Goal: Task Accomplishment & Management: Manage account settings

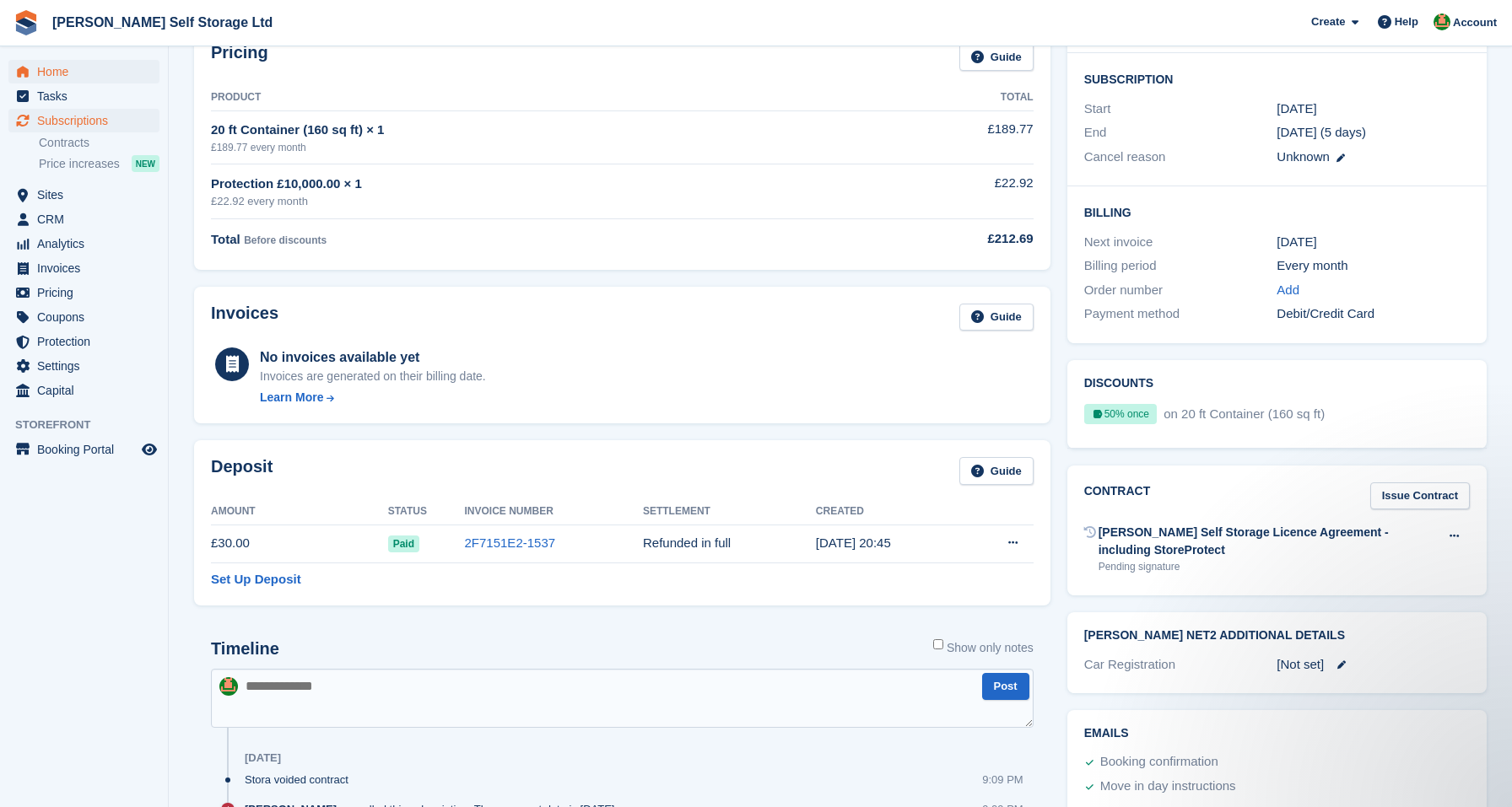
click at [42, 72] on span "Home" at bounding box center [88, 72] width 102 height 24
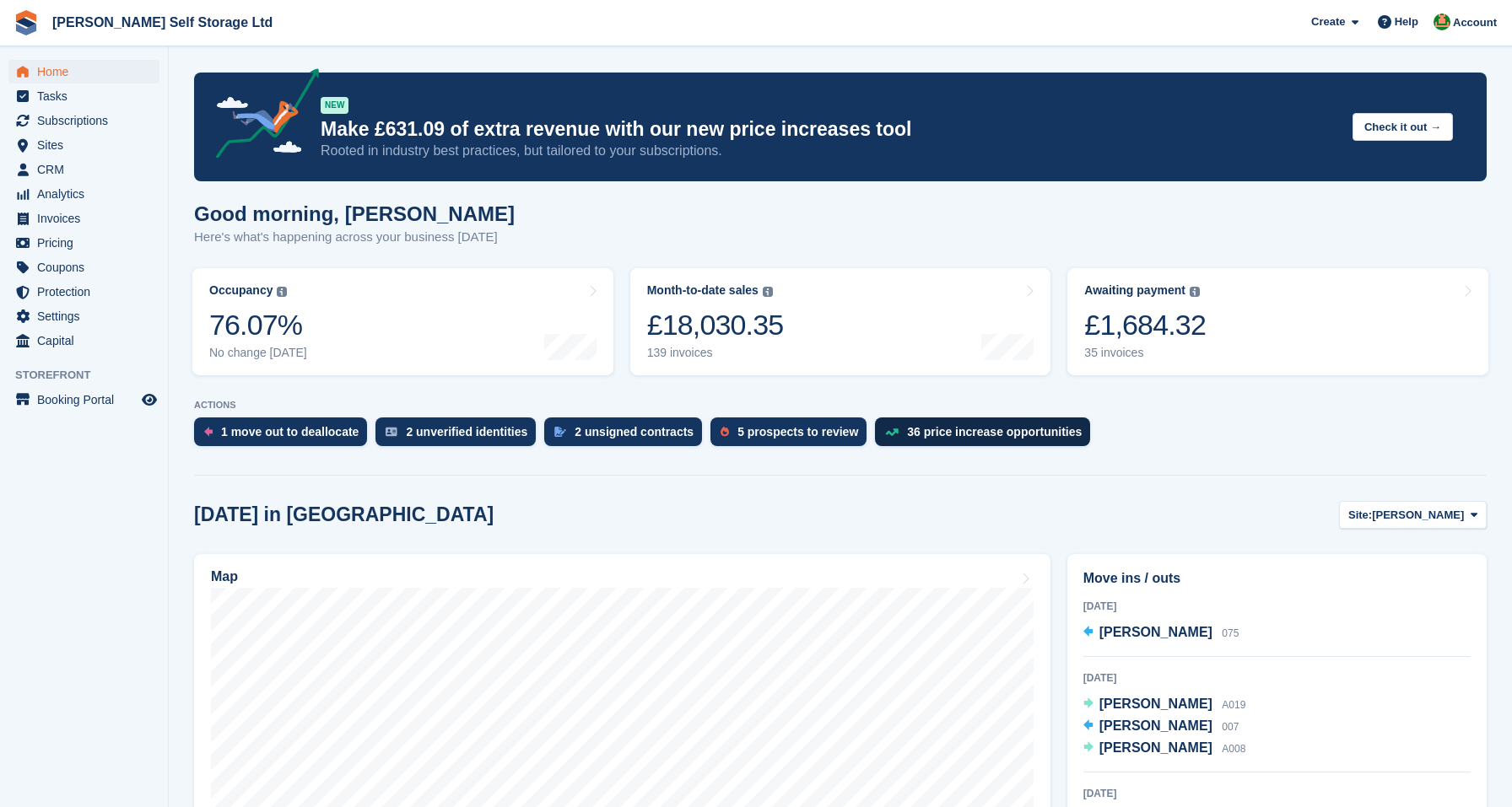
click at [959, 427] on div "36 price increase opportunities" at bounding box center [994, 432] width 175 height 14
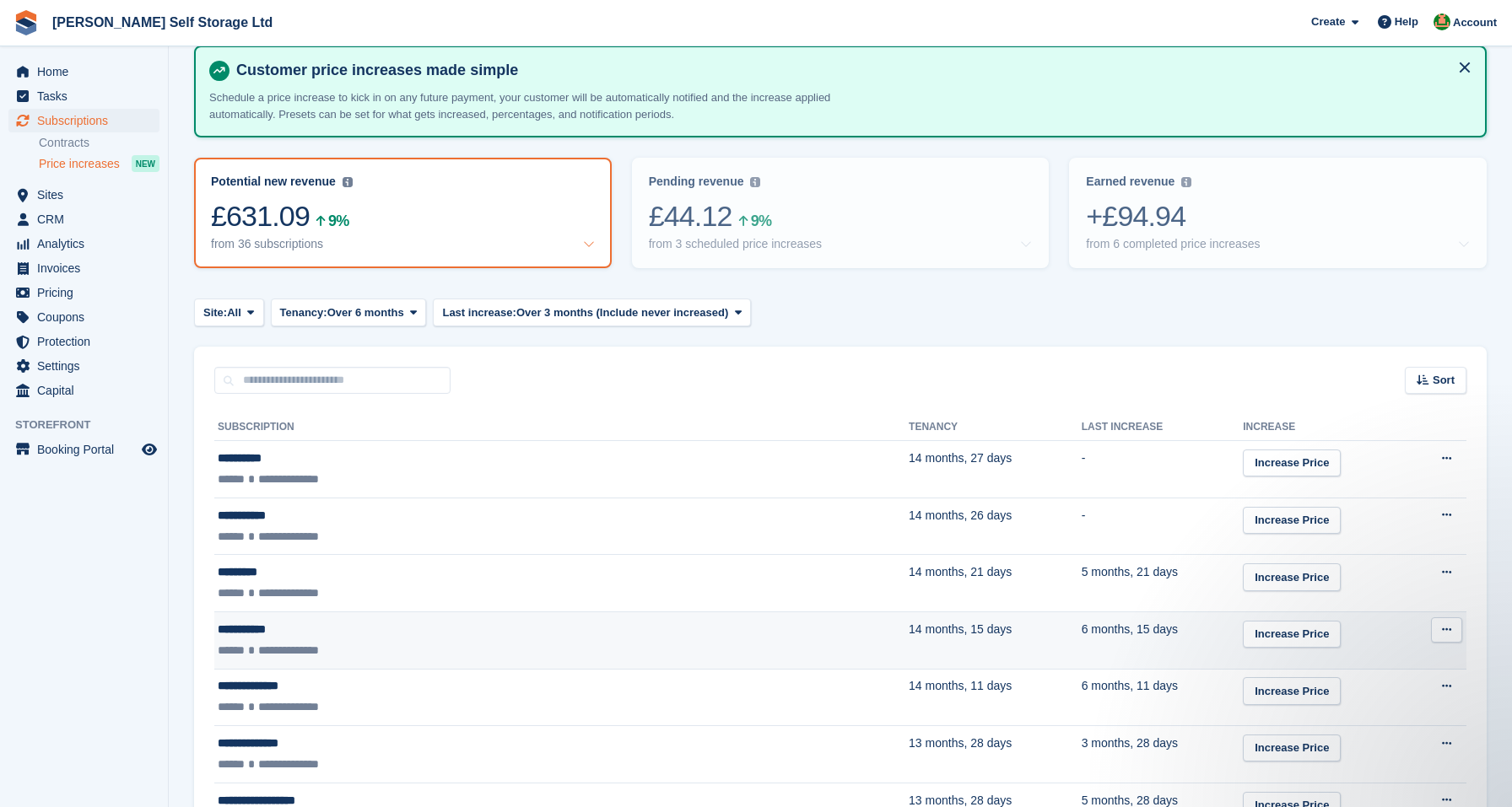
scroll to position [102, 0]
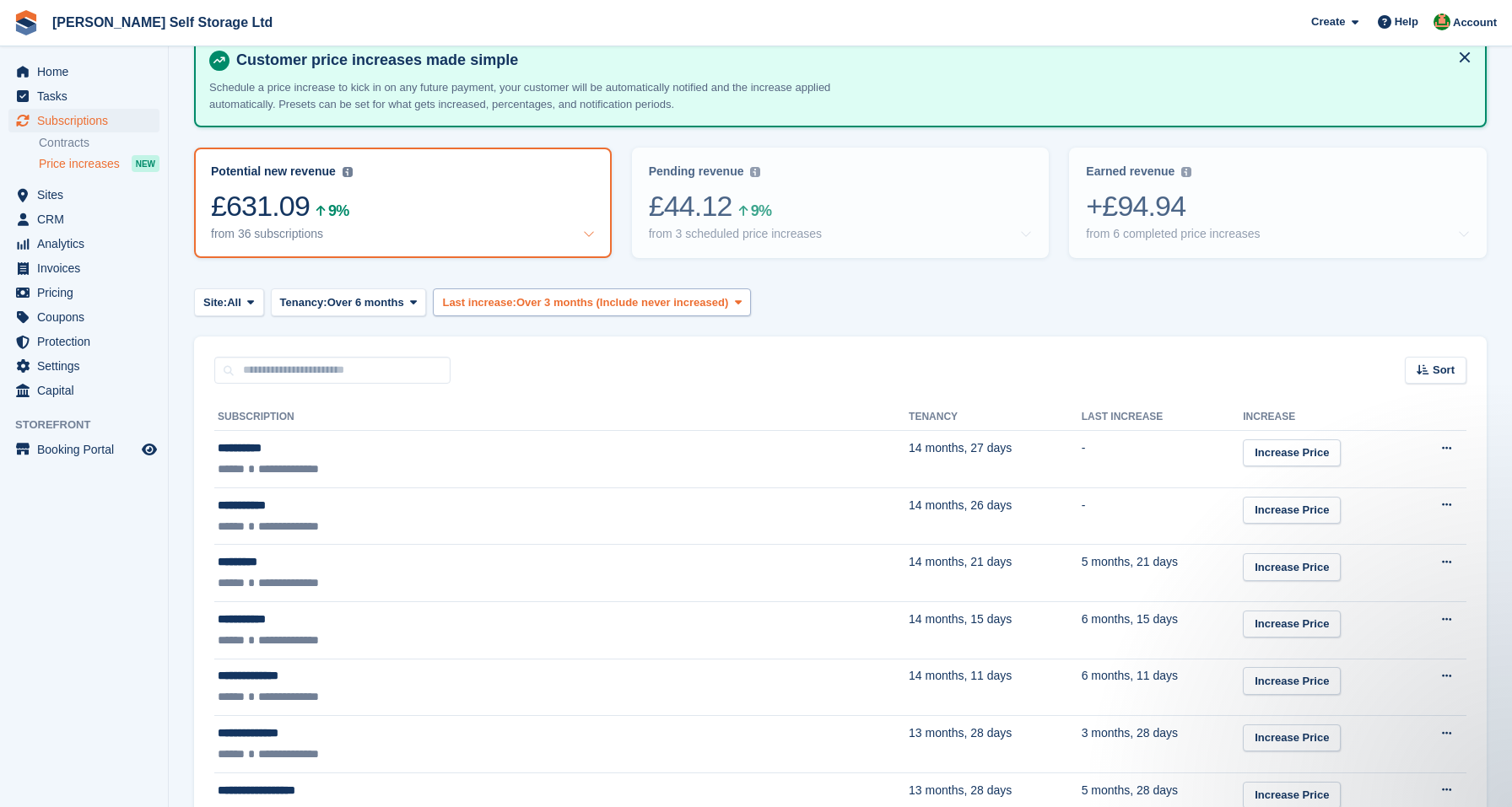
click at [576, 304] on span "Over 3 months (Include never increased)" at bounding box center [622, 302] width 212 height 17
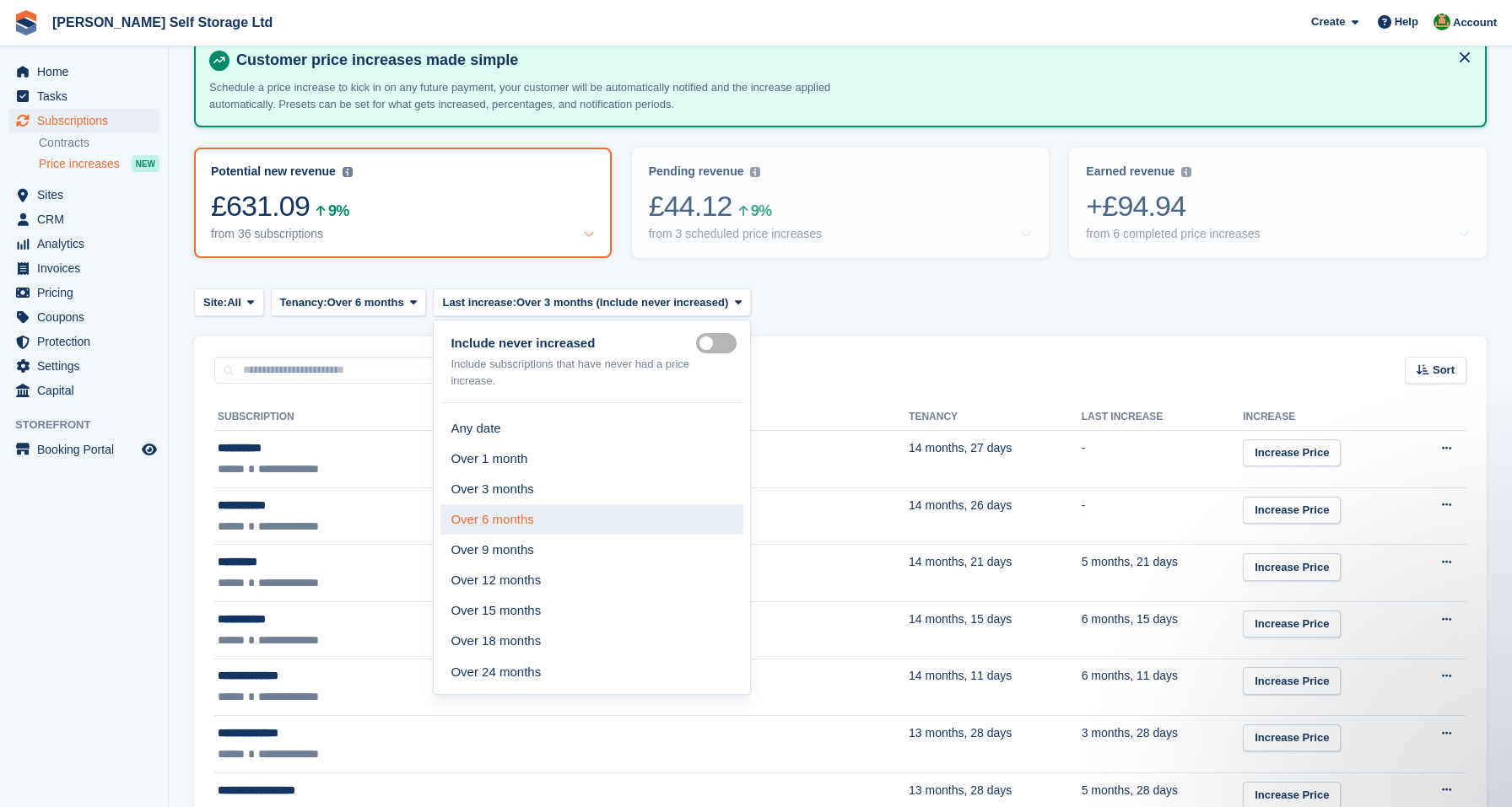
click at [517, 508] on link "Over 6 months" at bounding box center [591, 519] width 303 height 31
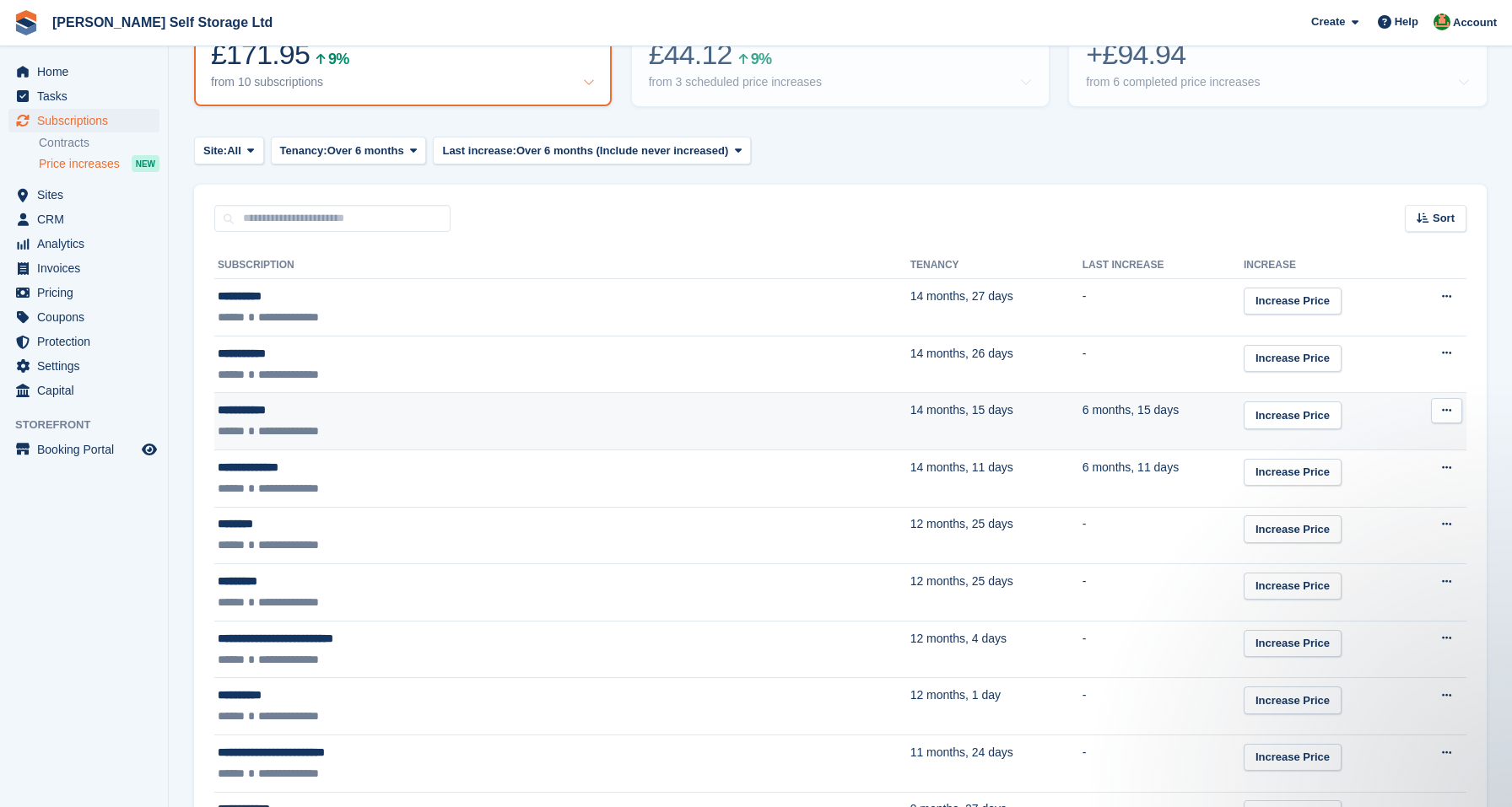
scroll to position [250, 0]
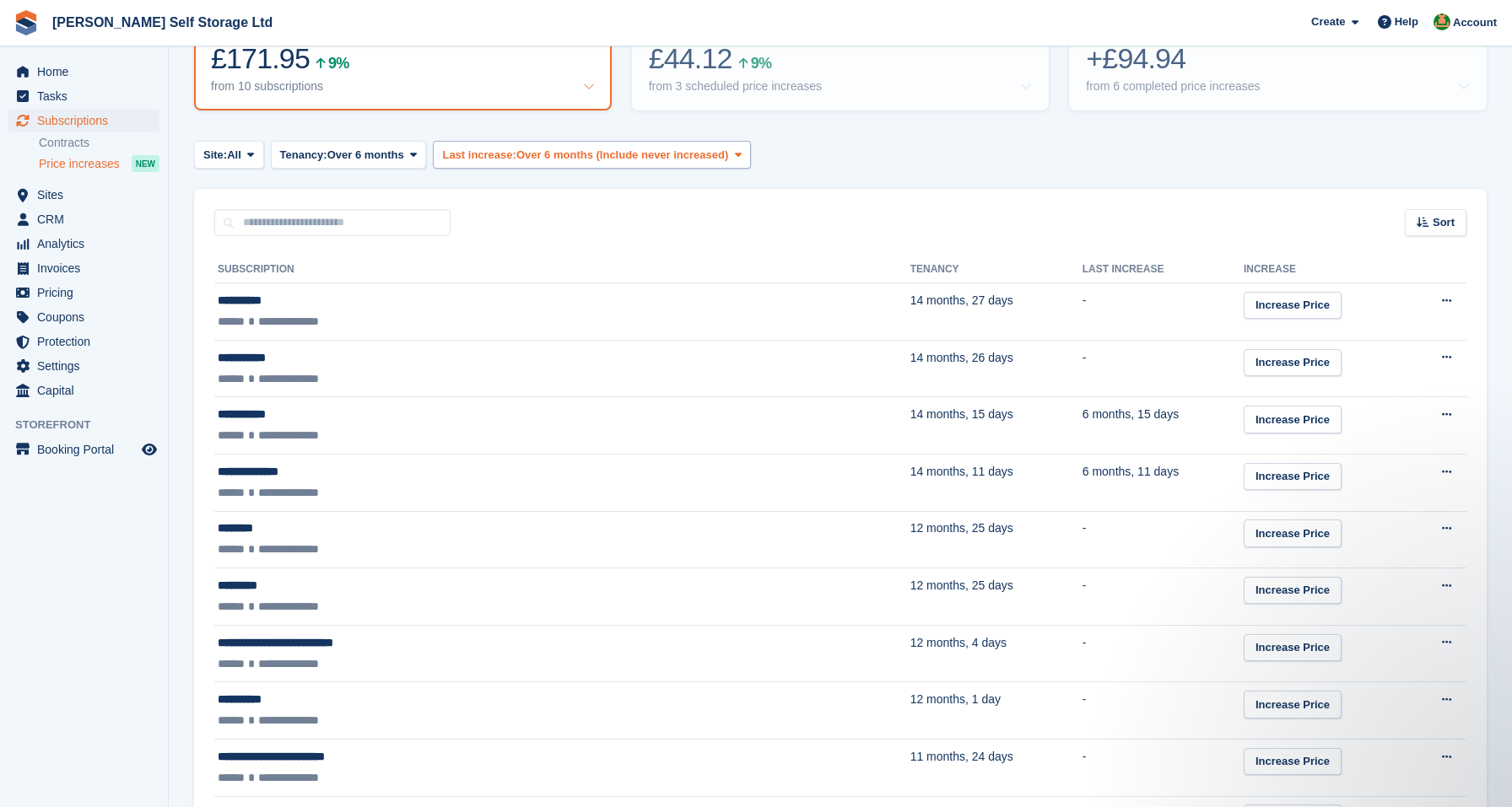
click at [603, 158] on span "Over 6 months (Include never increased)" at bounding box center [622, 155] width 212 height 17
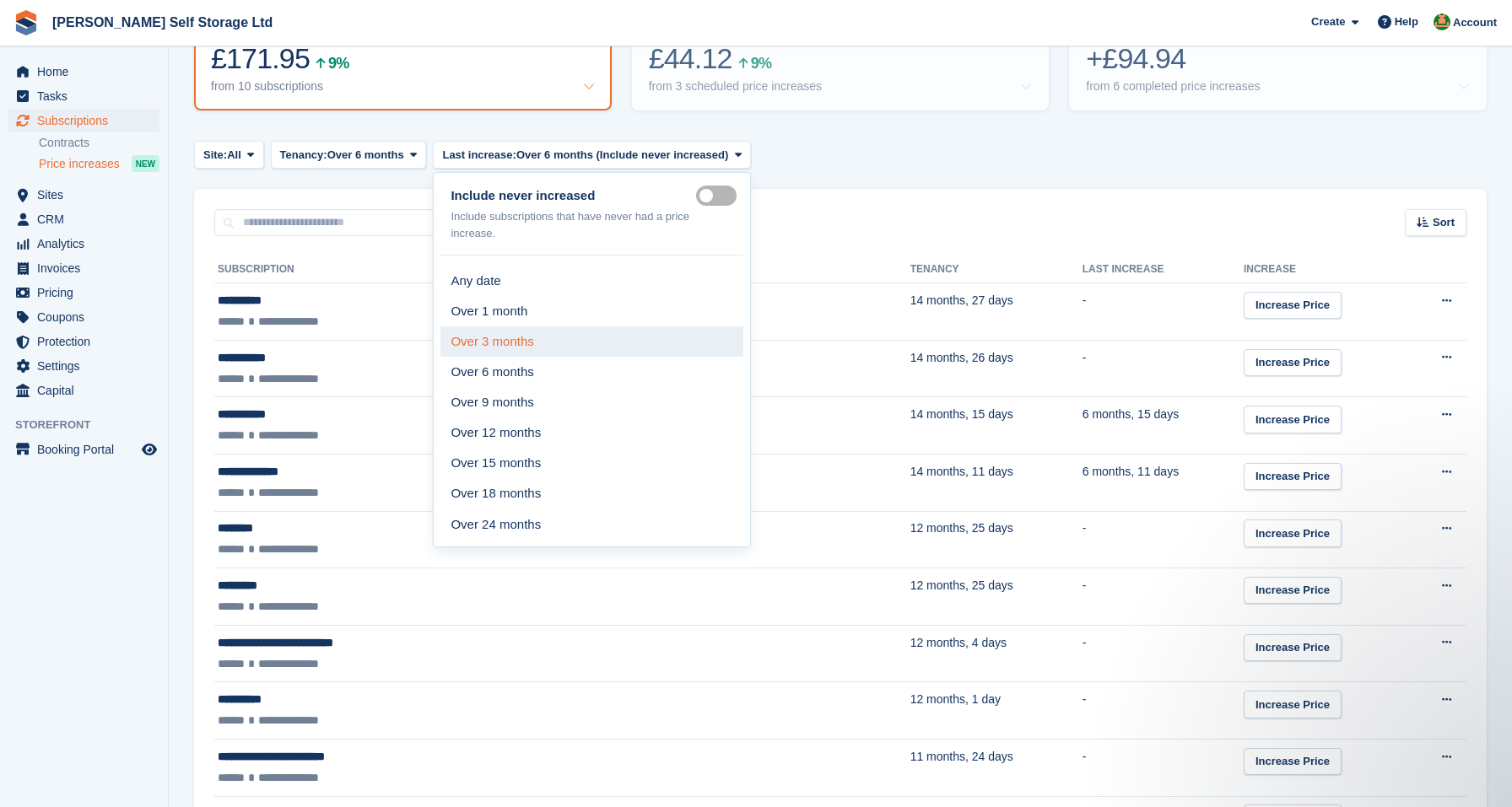
click at [487, 335] on link "Over 3 months" at bounding box center [591, 341] width 303 height 31
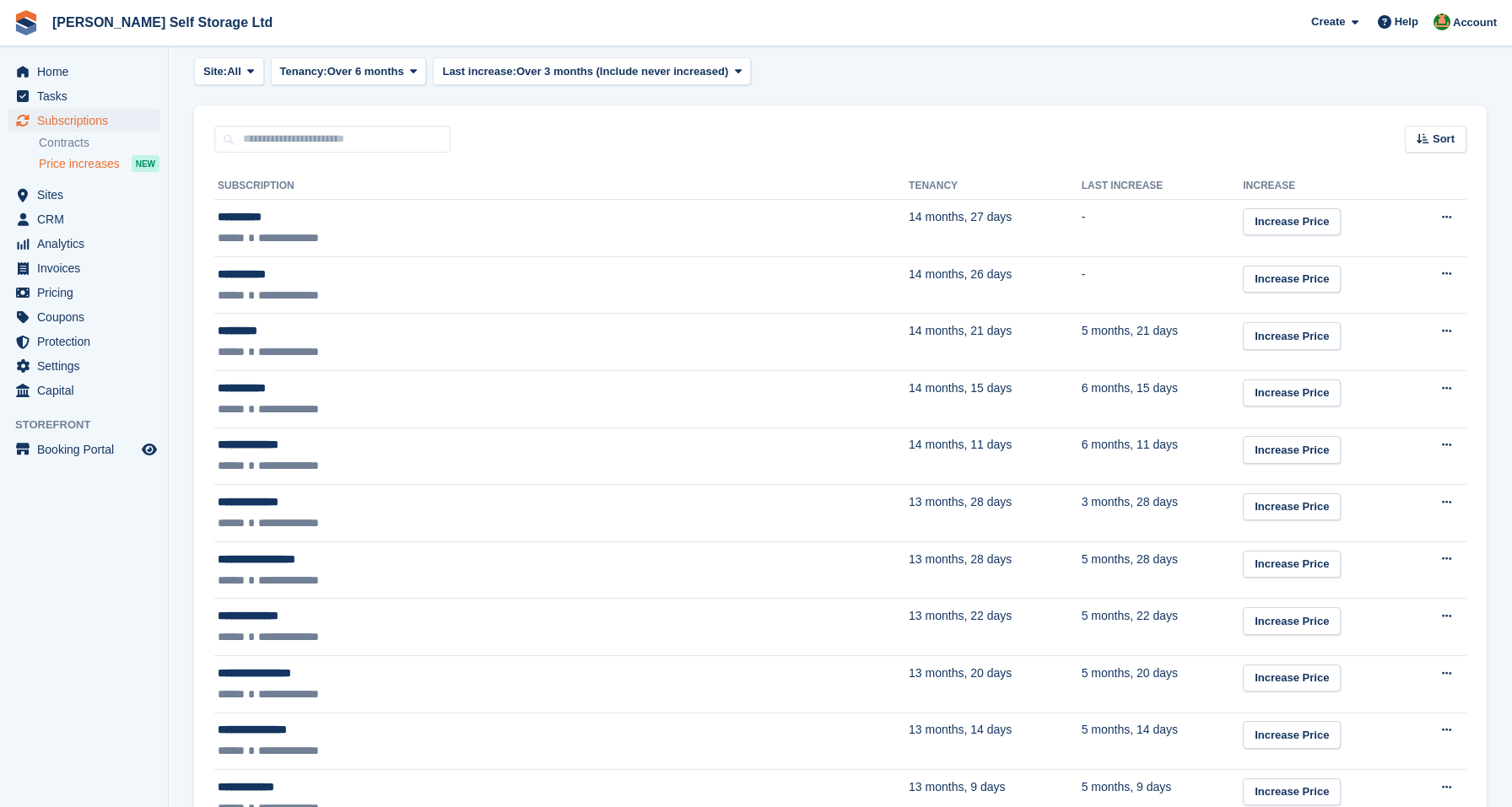
scroll to position [336, 0]
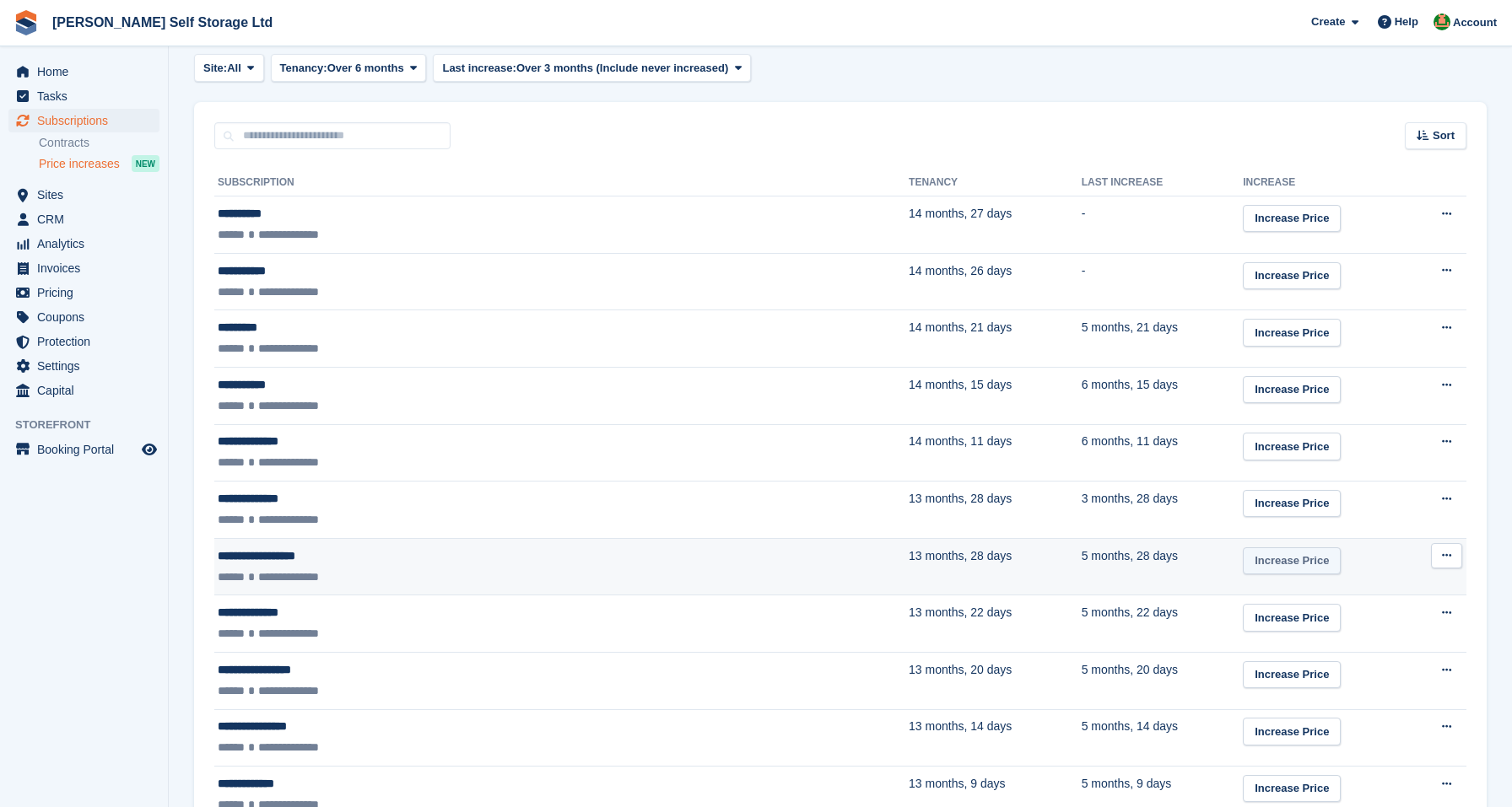
click at [1243, 549] on link "Increase Price" at bounding box center [1291, 561] width 98 height 28
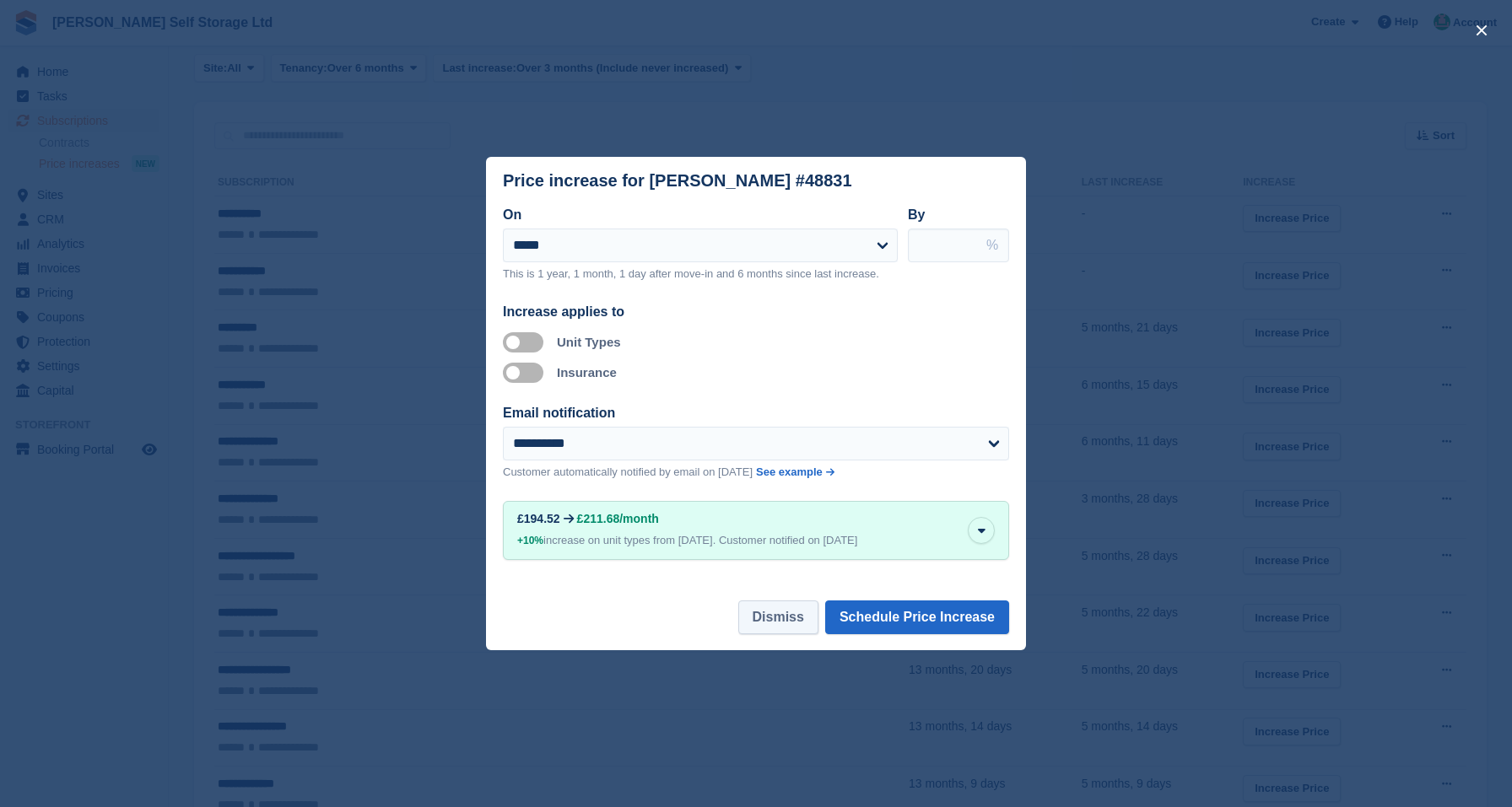
click at [775, 627] on button "Dismiss" at bounding box center [778, 618] width 80 height 34
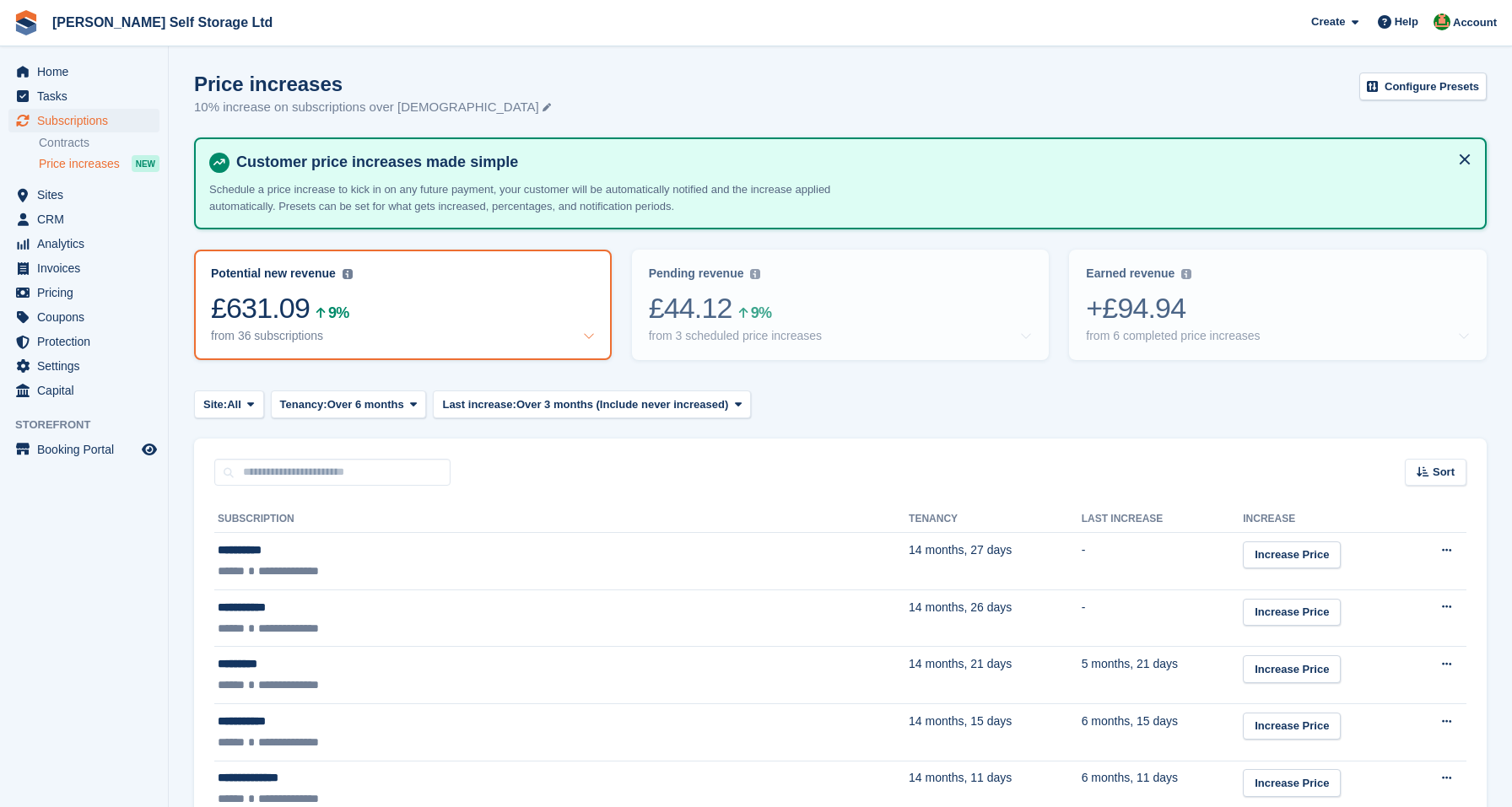
scroll to position [0, 0]
click at [78, 78] on span "Home" at bounding box center [88, 72] width 102 height 24
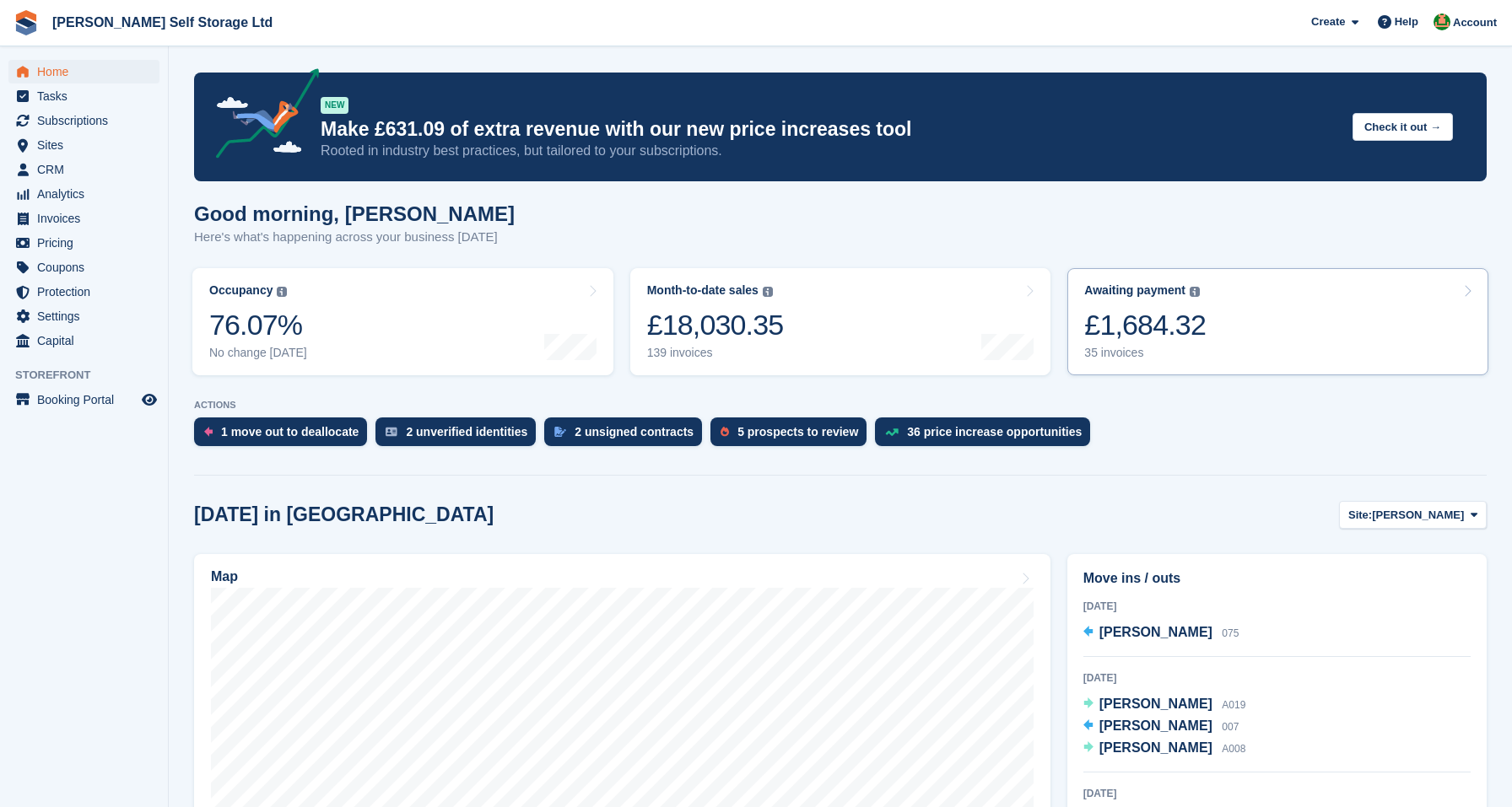
click at [1195, 360] on div "35 invoices" at bounding box center [1144, 352] width 121 height 15
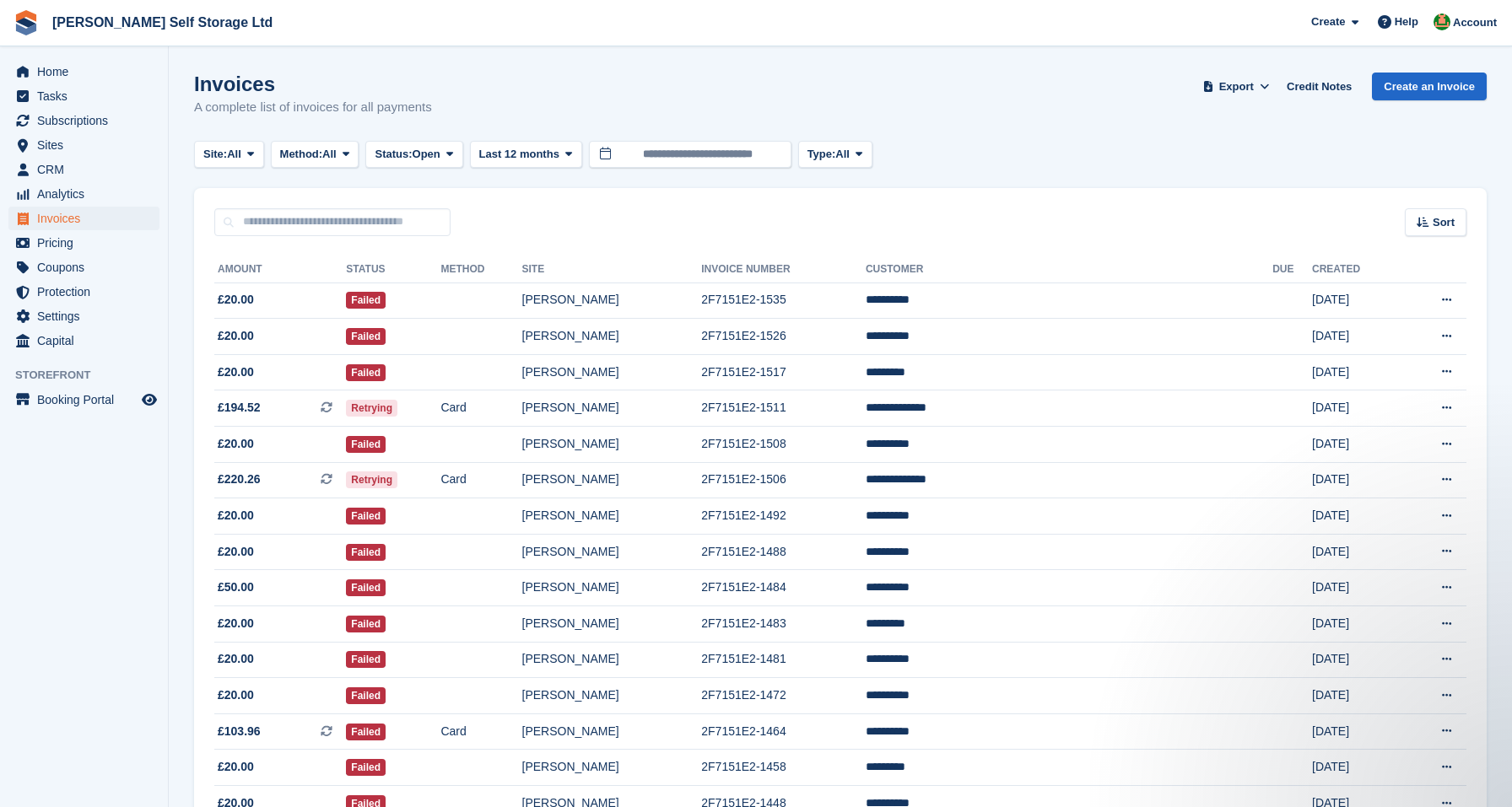
click at [186, 279] on section "Invoices A complete list of invoices for all payments Export Export Invoices Ex…" at bounding box center [840, 811] width 1343 height 1623
click at [775, 288] on td "2F7151E2-1535" at bounding box center [783, 300] width 165 height 37
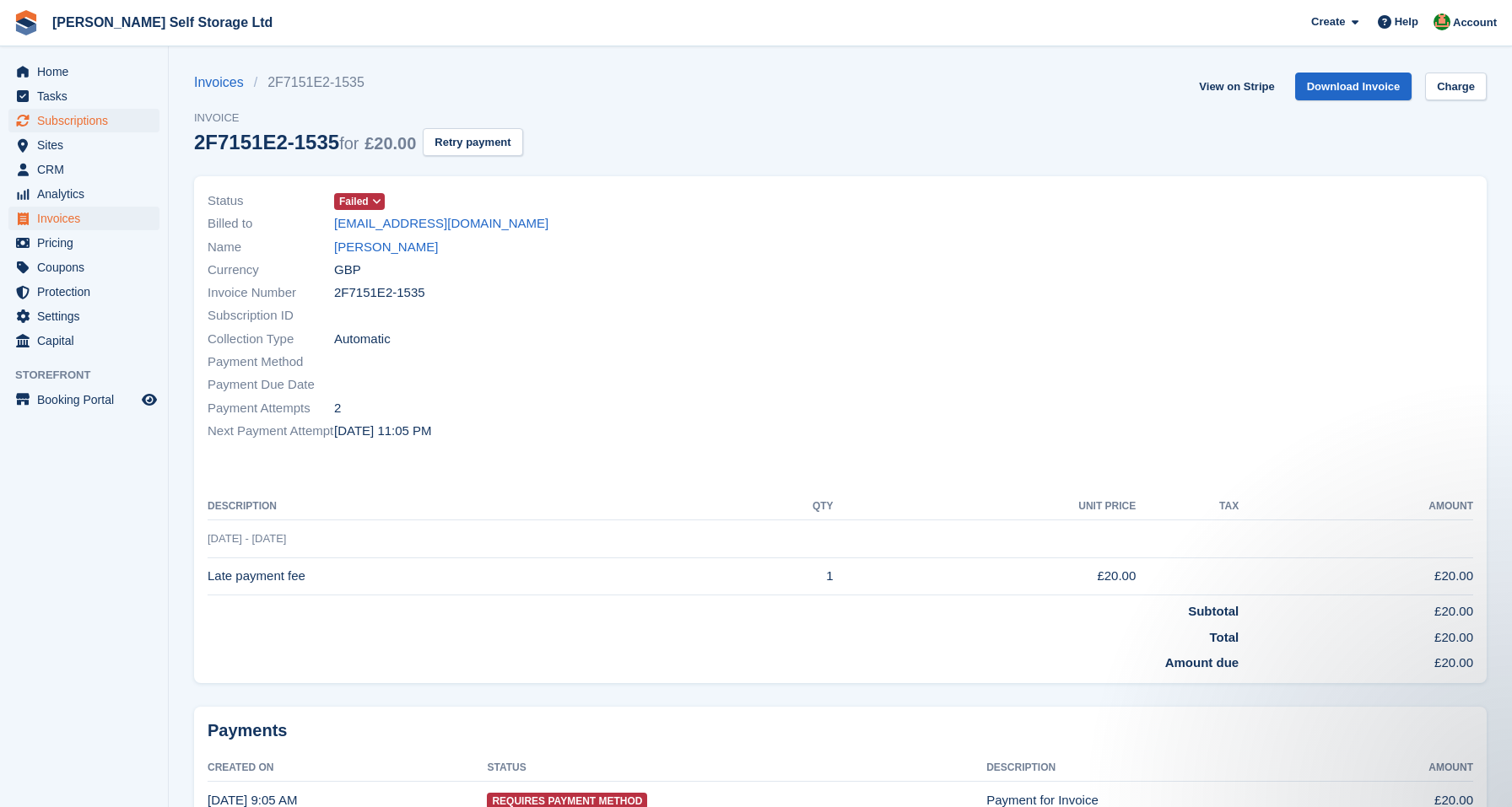
click at [57, 117] on span "Subscriptions" at bounding box center [88, 120] width 102 height 24
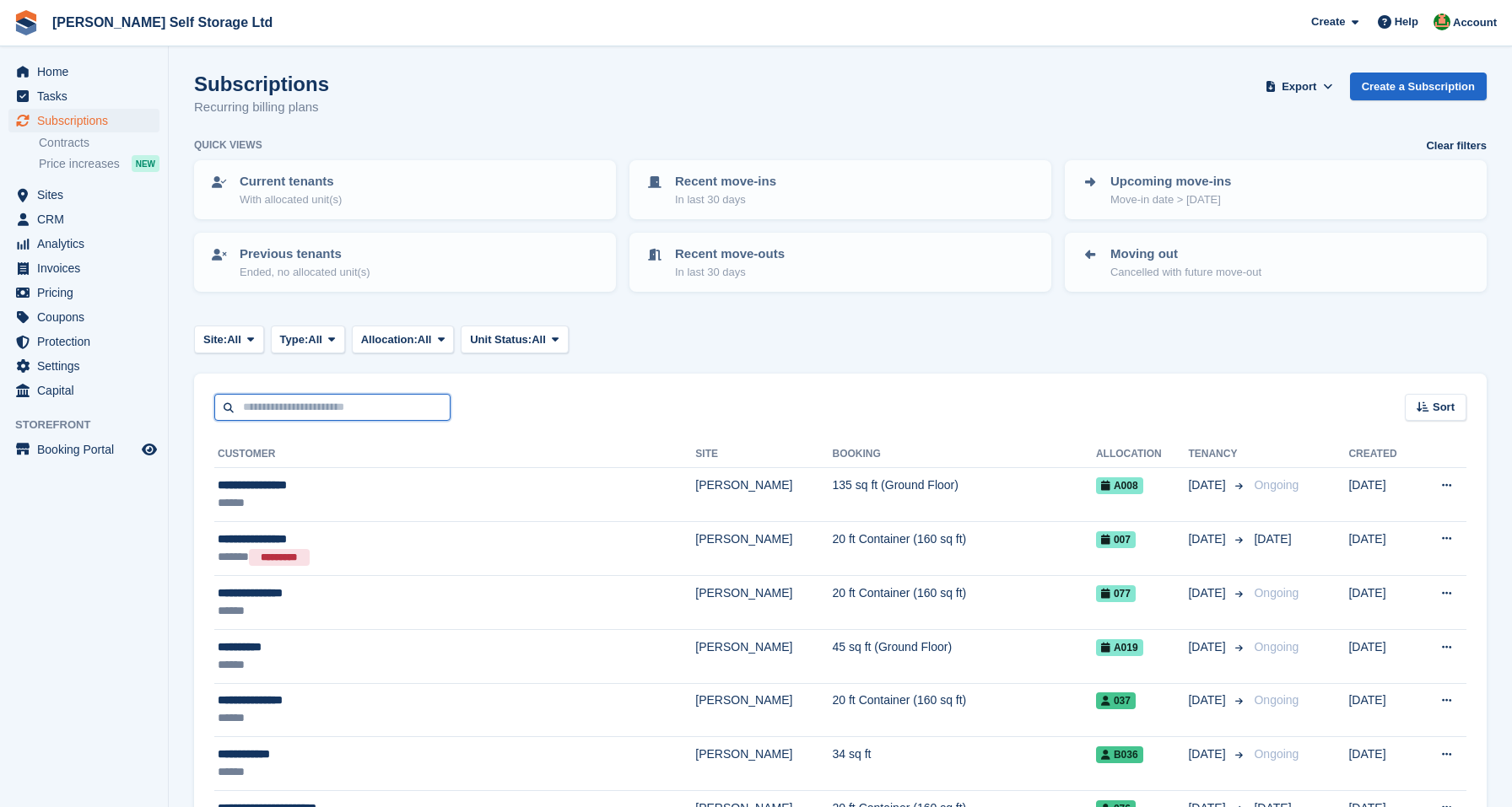
click at [277, 401] on input "text" at bounding box center [332, 407] width 236 height 28
type input "*****"
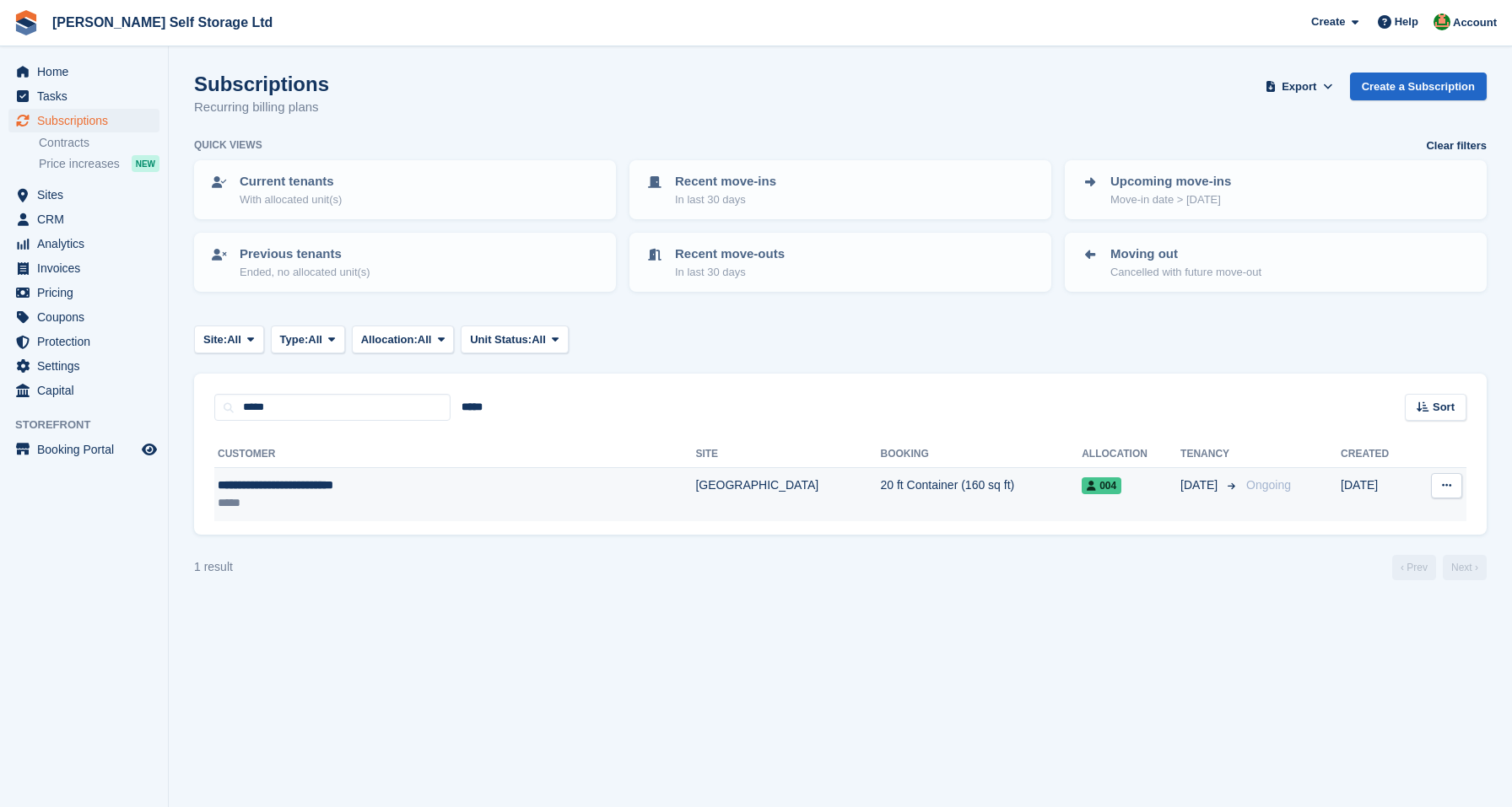
click at [284, 511] on td "**********" at bounding box center [454, 494] width 481 height 53
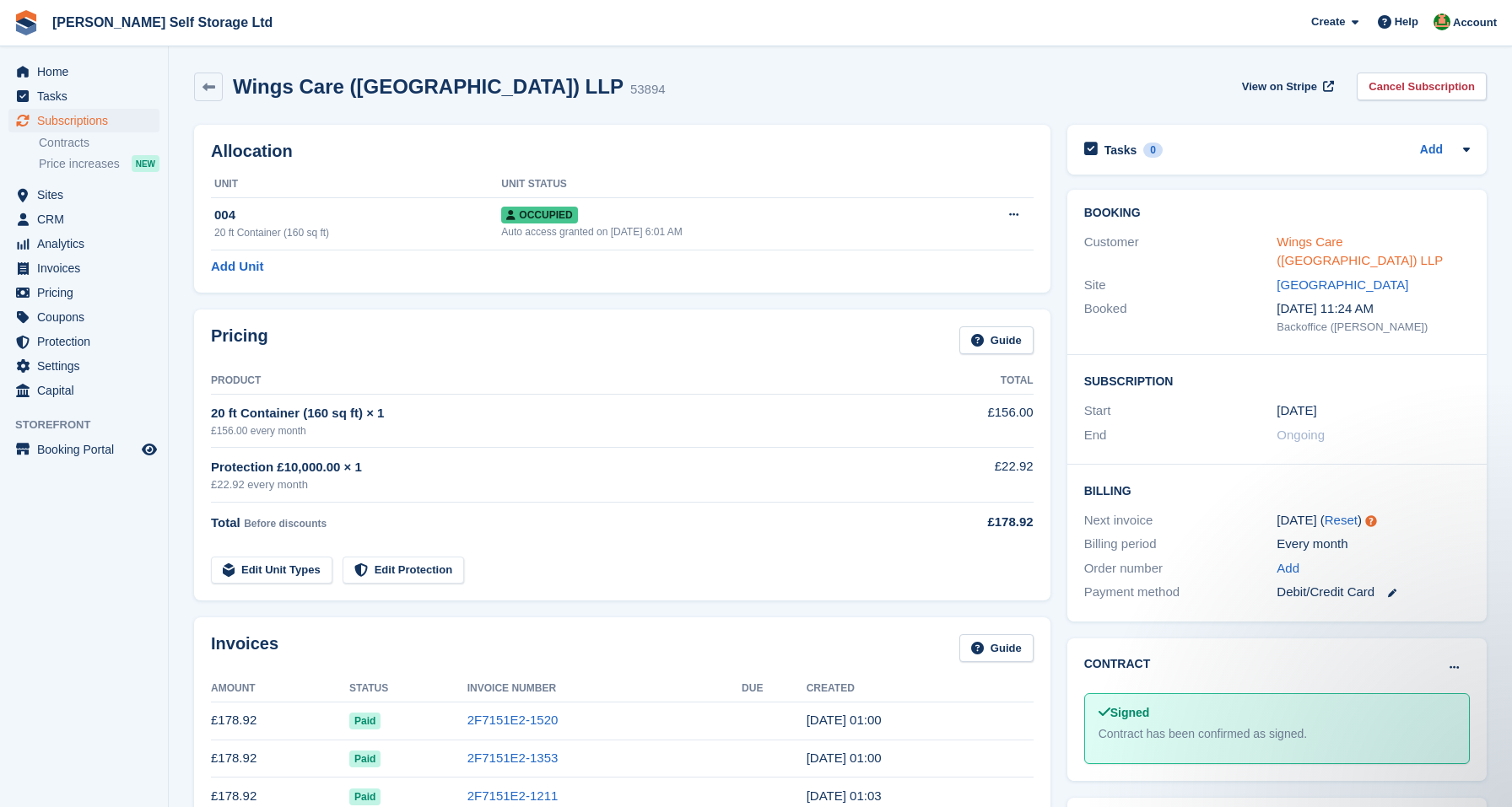
click at [1361, 239] on link "Wings Care (North West) LLP" at bounding box center [1359, 252] width 166 height 34
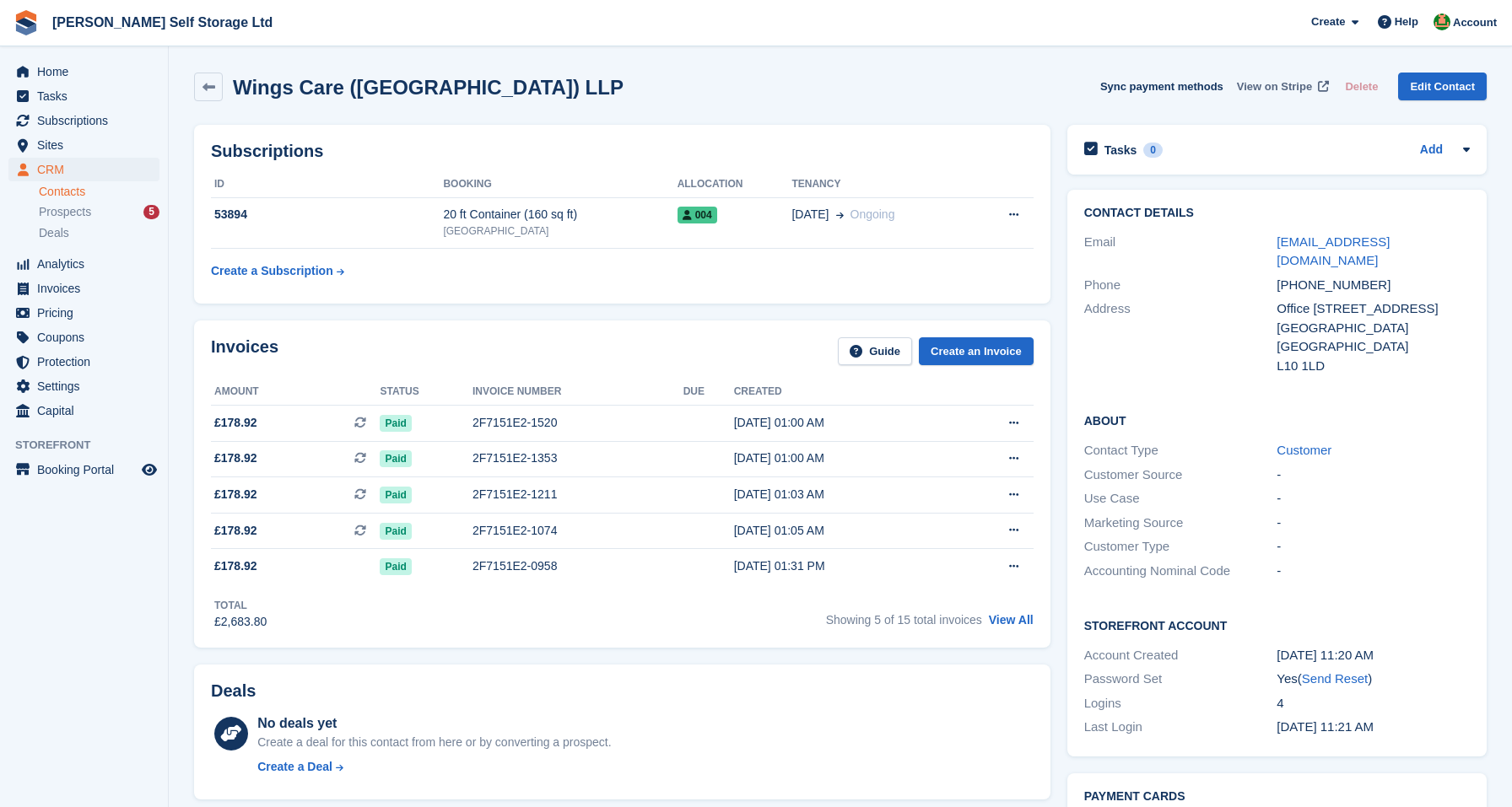
click at [1240, 81] on span "View on Stripe" at bounding box center [1274, 86] width 75 height 17
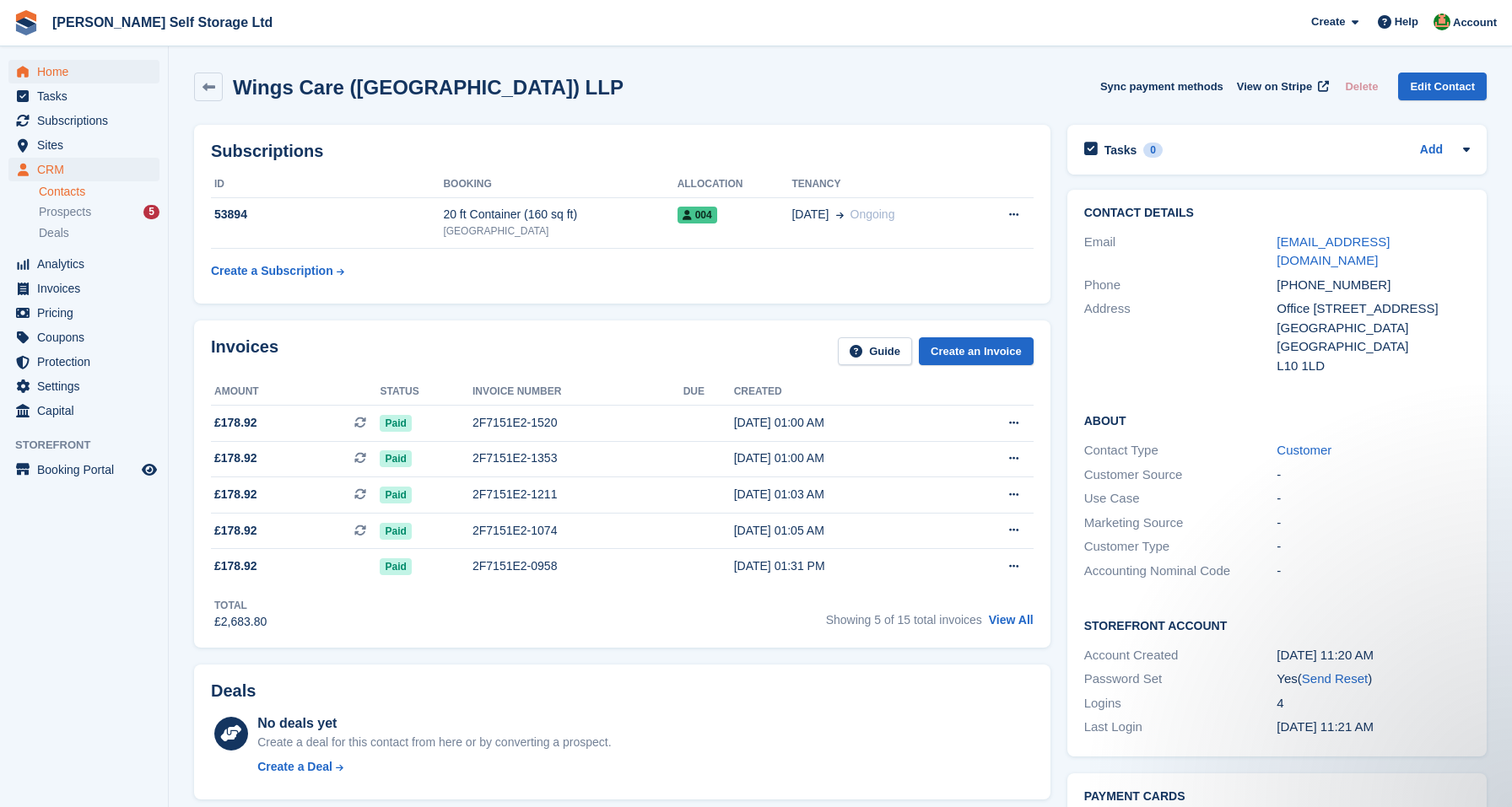
click at [58, 68] on span "Home" at bounding box center [88, 72] width 102 height 24
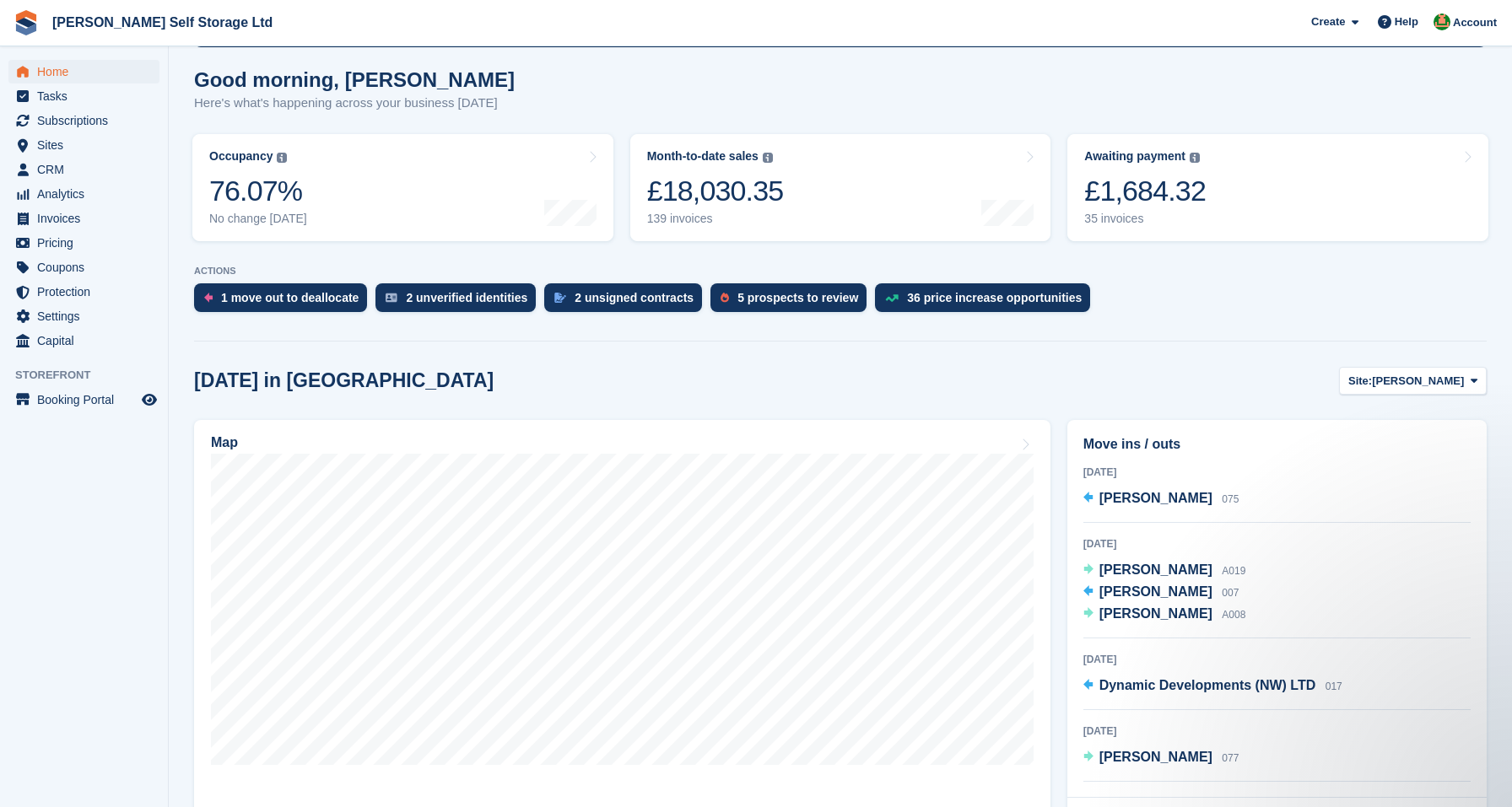
scroll to position [257, 0]
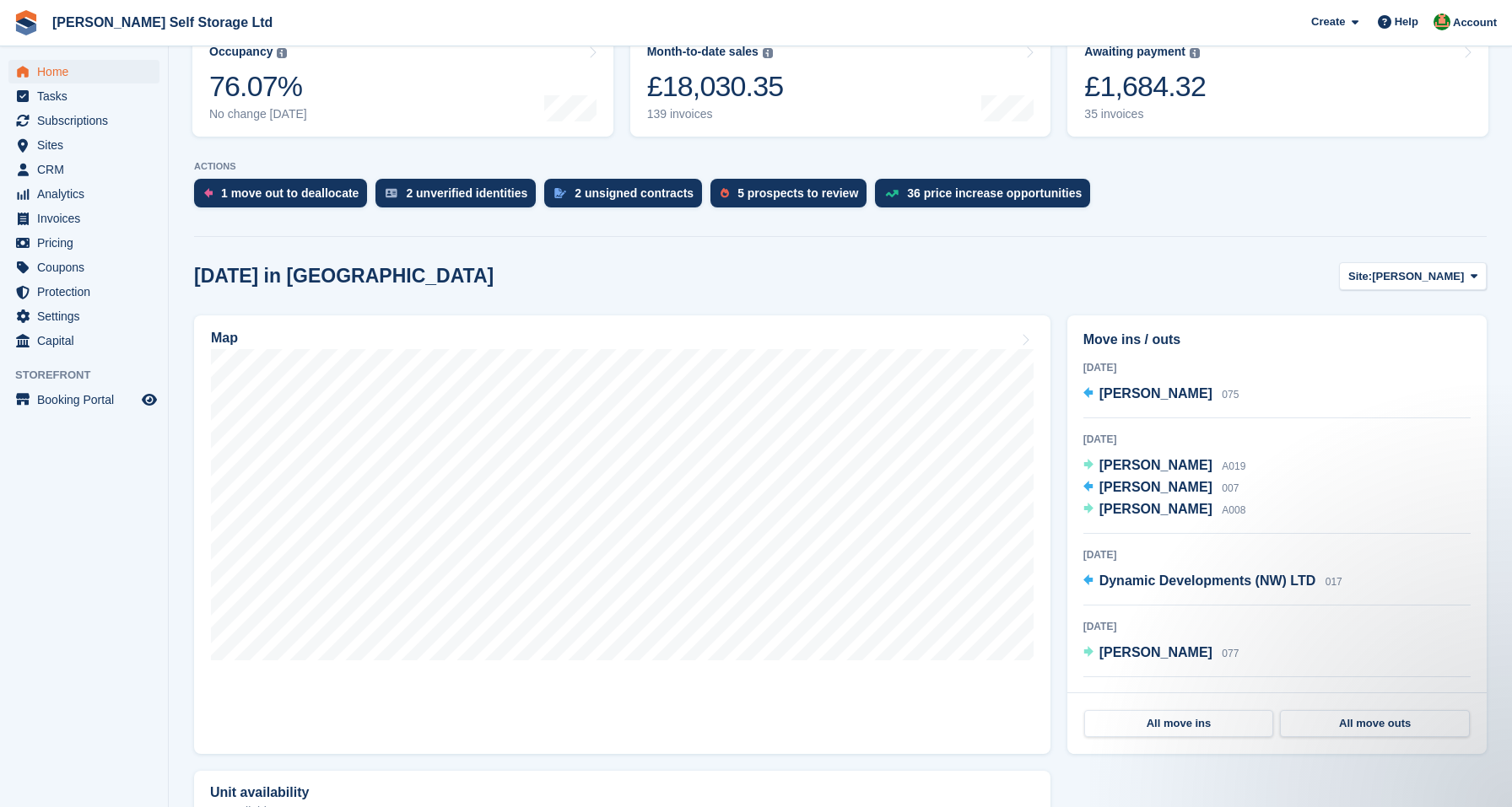
scroll to position [237, 0]
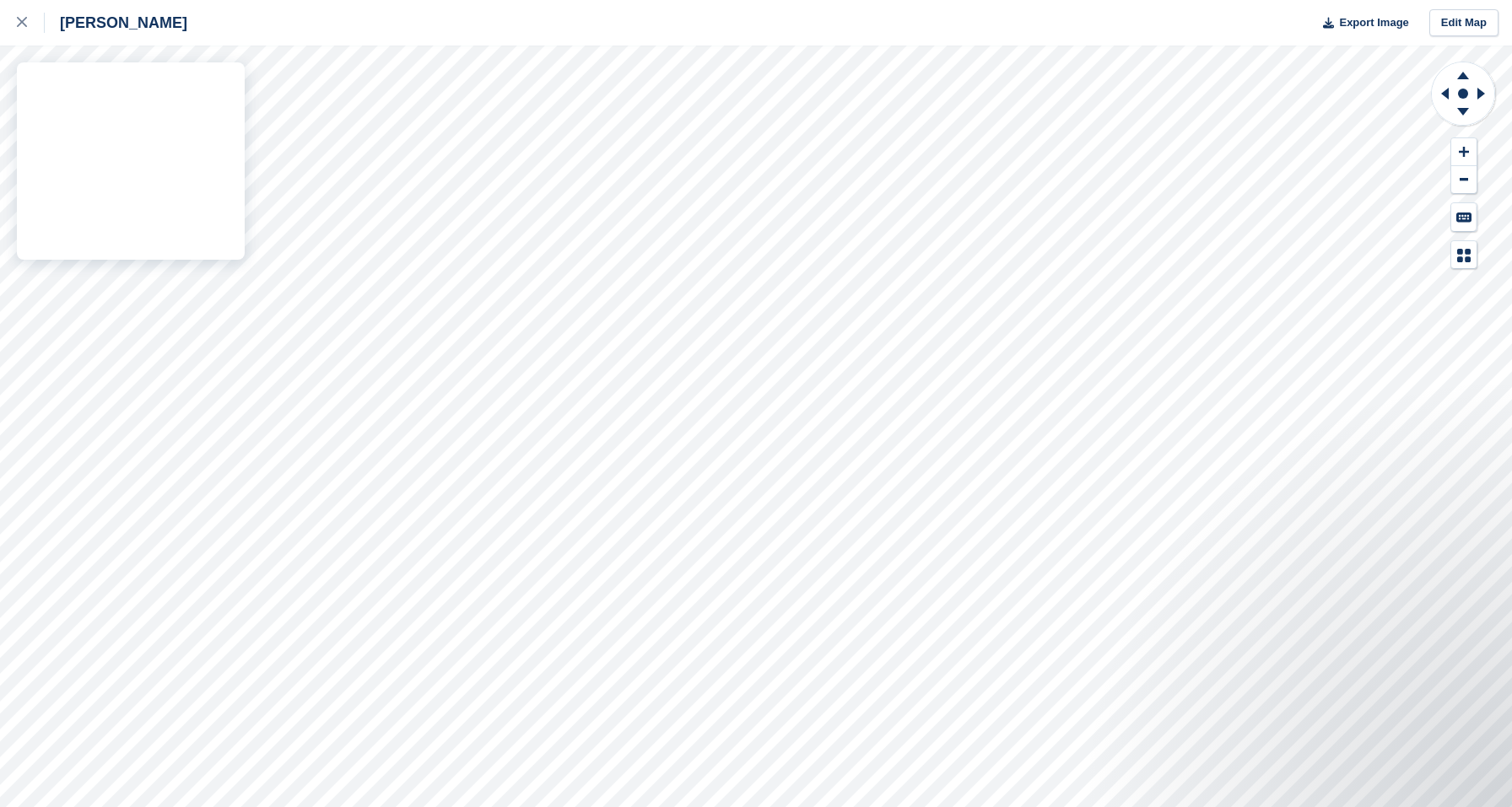
click at [140, 196] on div "[PERSON_NAME] Export Image Edit Map" at bounding box center [756, 404] width 1512 height 807
